Goal: Information Seeking & Learning: Find contact information

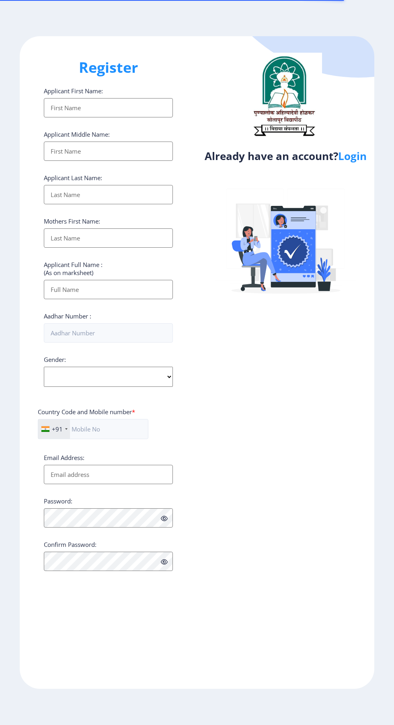
select select
click at [356, 161] on link "Login" at bounding box center [352, 156] width 29 height 14
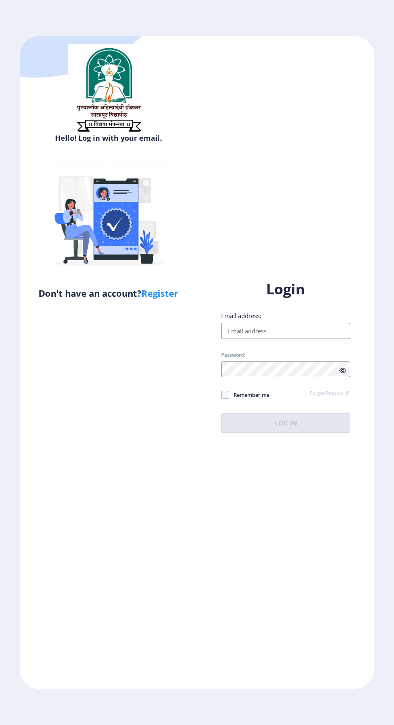
click at [299, 339] on input "Email address:" at bounding box center [285, 331] width 129 height 16
type input "tambolialim0@gmail.com"
click at [225, 399] on span at bounding box center [225, 395] width 8 height 8
click at [222, 395] on input "Remember me" at bounding box center [221, 395] width 0 height 0
checkbox input "true"
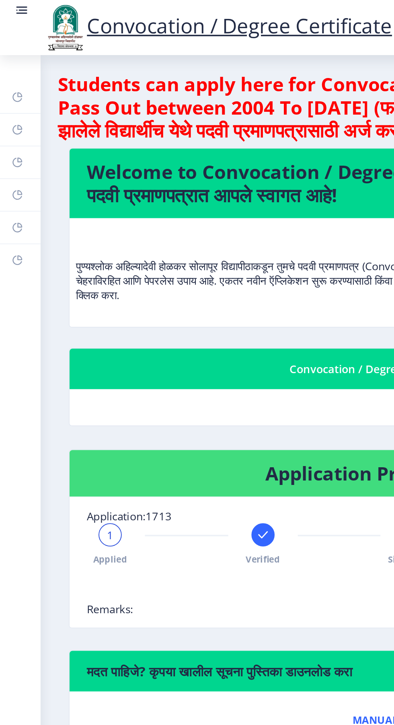
click at [8, 16] on link at bounding box center [12, 15] width 8 height 27
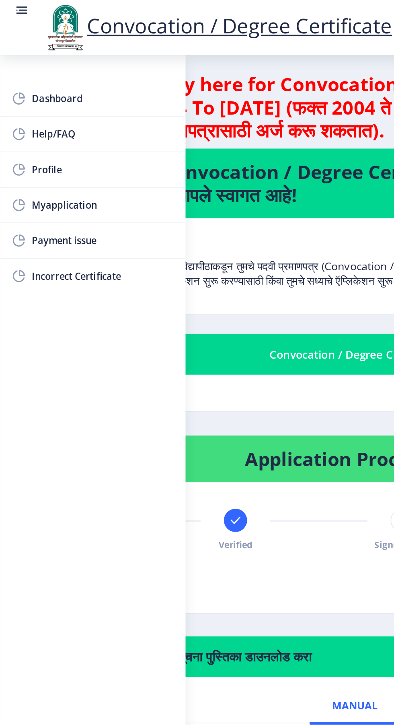
click at [33, 119] on link "Myapplication" at bounding box center [51, 113] width 103 height 19
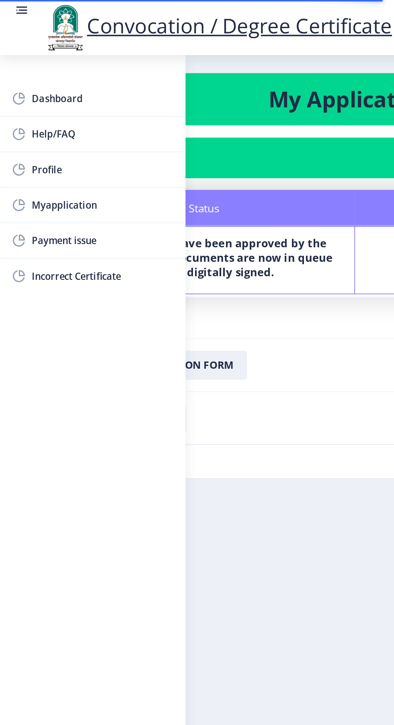
click at [187, 249] on nb-card-body "Application 1713 Status Notes Status Your documents have been approved by the d…" at bounding box center [197, 168] width 374 height 196
click at [148, 314] on nb-layout-column "My Applications Application 1713 Status Notes Status Your documents have been a…" at bounding box center [197, 366] width 394 height 670
click at [11, 7] on rect at bounding box center [12, 7] width 6 height 1
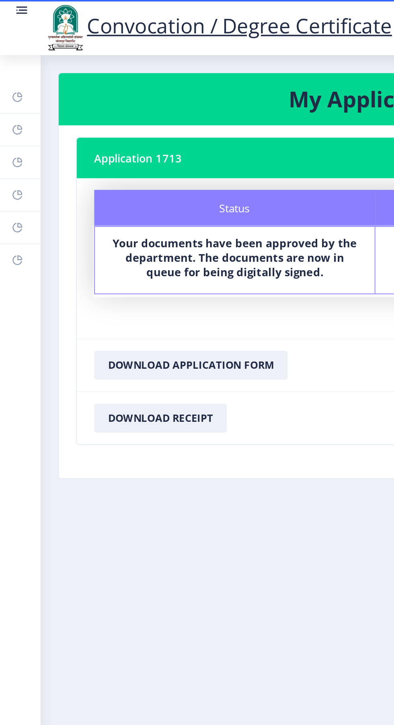
click at [11, 7] on rect at bounding box center [12, 7] width 6 height 1
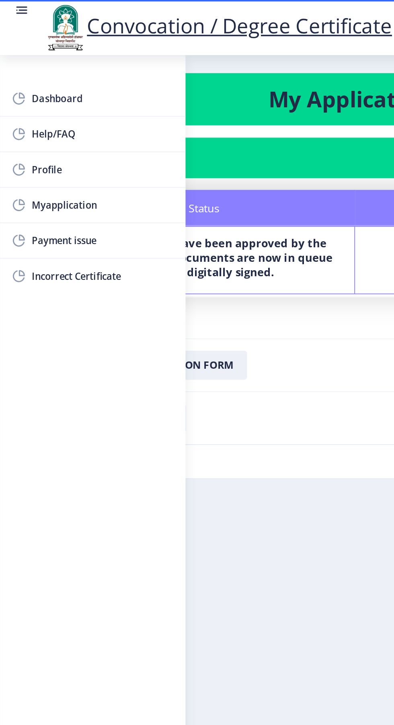
click at [24, 76] on span "Help/FAQ" at bounding box center [57, 75] width 79 height 10
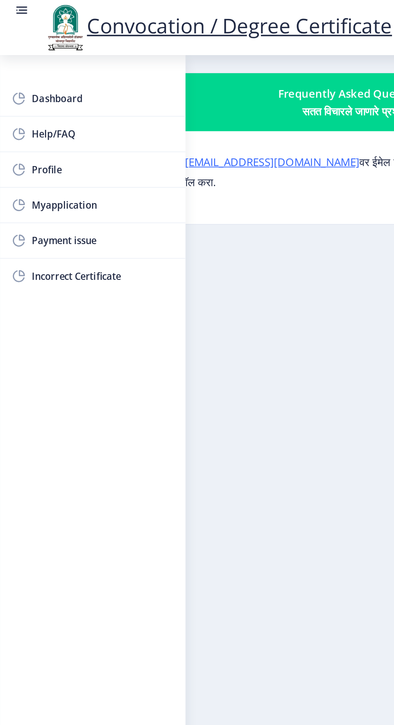
click at [173, 222] on nb-layout-column "Frequently Asked Questions? सतत विचारले जाणारे प्रश्न? कोणत्याही प्रश्नासाठी, क…" at bounding box center [197, 366] width 394 height 670
click at [10, 7] on rect at bounding box center [12, 6] width 8 height 8
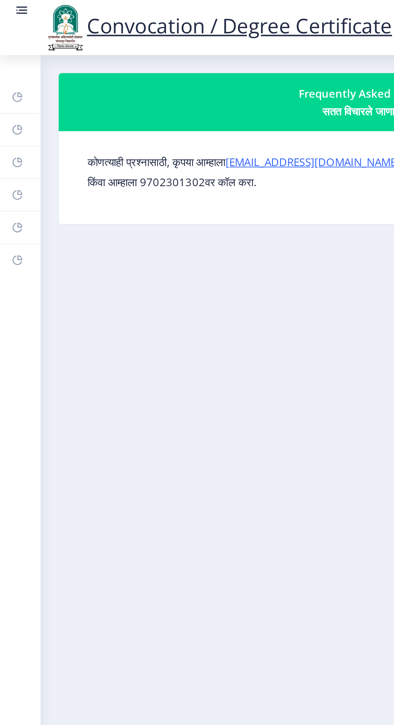
click at [92, 105] on div "कोणत्याही प्रश्नासाठी, कृपया आम्हाला su.sfc@studentscenter.in वर ईमेल करा. किंव…" at bounding box center [208, 98] width 332 height 39
copy p "9702301302वर"
click at [18, 6] on div "Convocation / Degree Certificate" at bounding box center [121, 15] width 210 height 27
click at [13, 6] on rect at bounding box center [12, 5] width 5 height 1
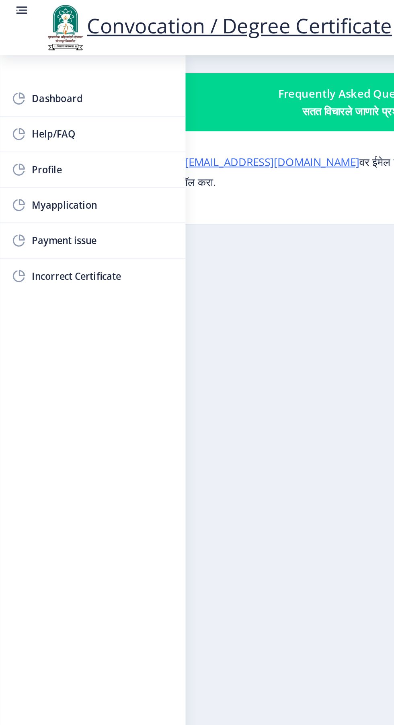
click at [162, 170] on nb-layout-column "Frequently Asked Questions? सतत विचारले जाणारे प्रश्न? कोणत्याही प्रश्नासाठी, क…" at bounding box center [197, 366] width 394 height 670
click at [160, 91] on link "[EMAIL_ADDRESS][DOMAIN_NAME]" at bounding box center [151, 90] width 97 height 8
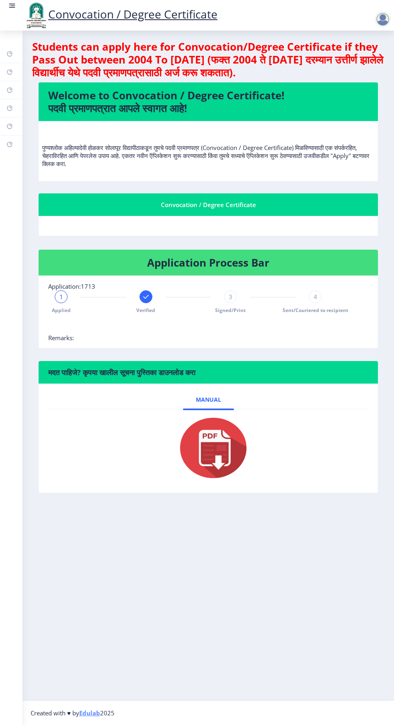
click at [28, 15] on img at bounding box center [36, 15] width 24 height 27
click at [13, 6] on rect at bounding box center [12, 5] width 5 height 1
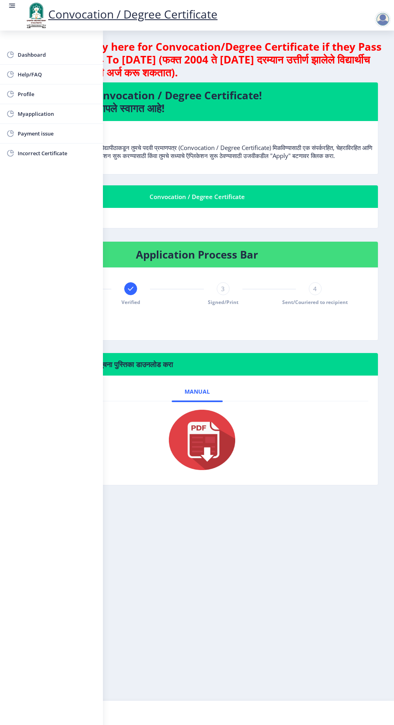
click at [49, 74] on span "Help/FAQ" at bounding box center [57, 75] width 79 height 10
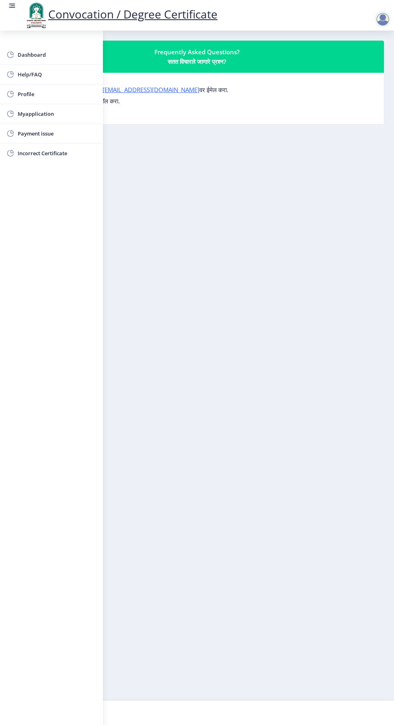
click at [234, 181] on nb-layout-column "Frequently Asked Questions? सतत विचारले जाणारे प्रश्न? कोणत्याही प्रश्नासाठी, क…" at bounding box center [197, 366] width 394 height 670
click at [184, 154] on nb-layout-column "Frequently Asked Questions? सतत विचारले जाणारे प्रश्न? कोणत्याही प्रश्नासाठी, क…" at bounding box center [197, 366] width 394 height 670
click at [24, 15] on img at bounding box center [36, 15] width 24 height 27
click at [28, 10] on img at bounding box center [36, 15] width 24 height 27
click at [24, 2] on img at bounding box center [36, 15] width 24 height 27
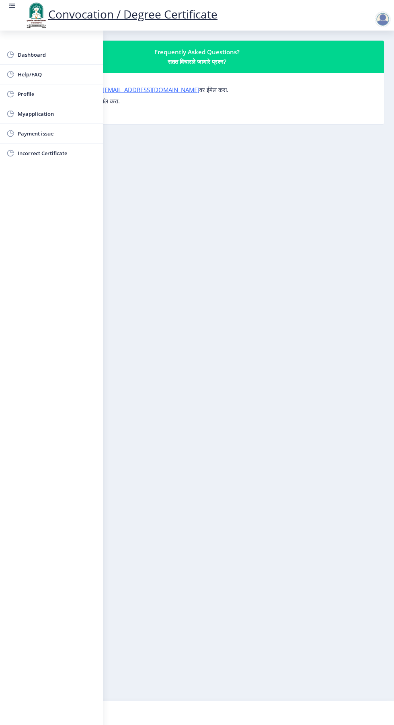
click at [28, 6] on img at bounding box center [36, 15] width 24 height 27
click at [15, 9] on rect at bounding box center [12, 6] width 8 height 8
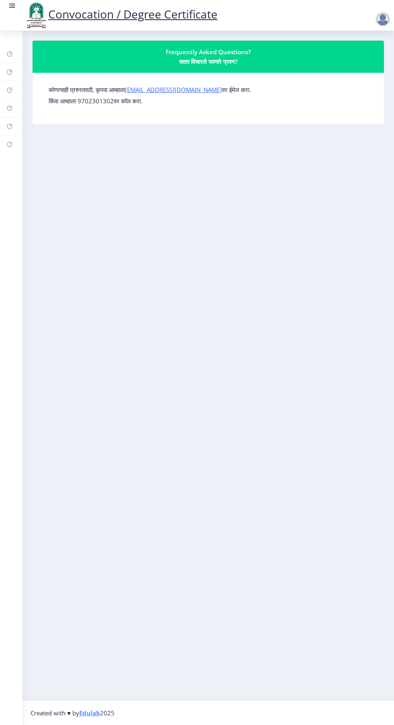
click at [26, 7] on img at bounding box center [36, 15] width 24 height 27
click at [156, 88] on link "[EMAIL_ADDRESS][DOMAIN_NAME]" at bounding box center [173, 90] width 97 height 8
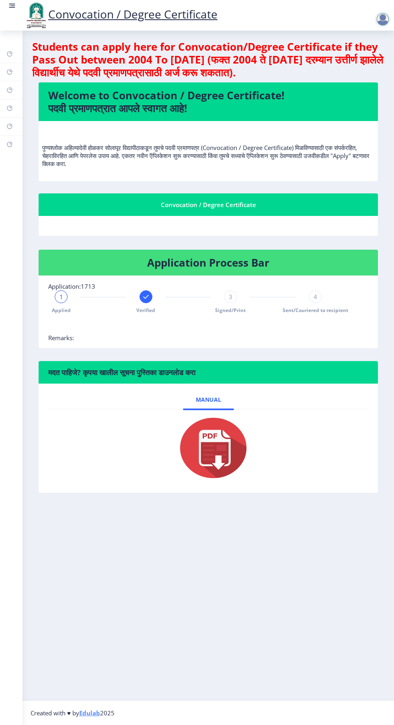
click at [372, 9] on div at bounding box center [384, 15] width 35 height 27
click at [380, 14] on div at bounding box center [383, 19] width 16 height 16
